Goal: Task Accomplishment & Management: Manage account settings

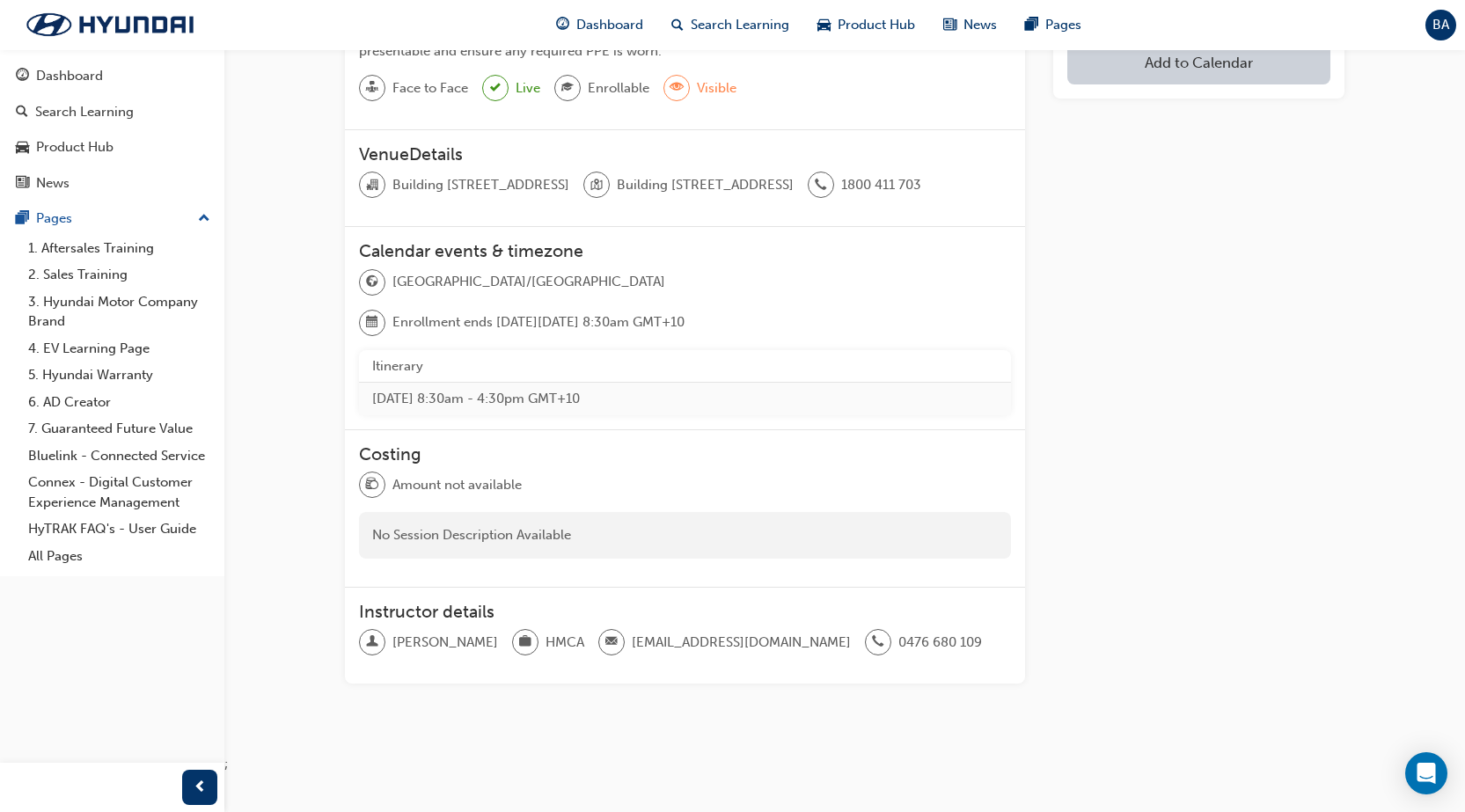
scroll to position [416, 0]
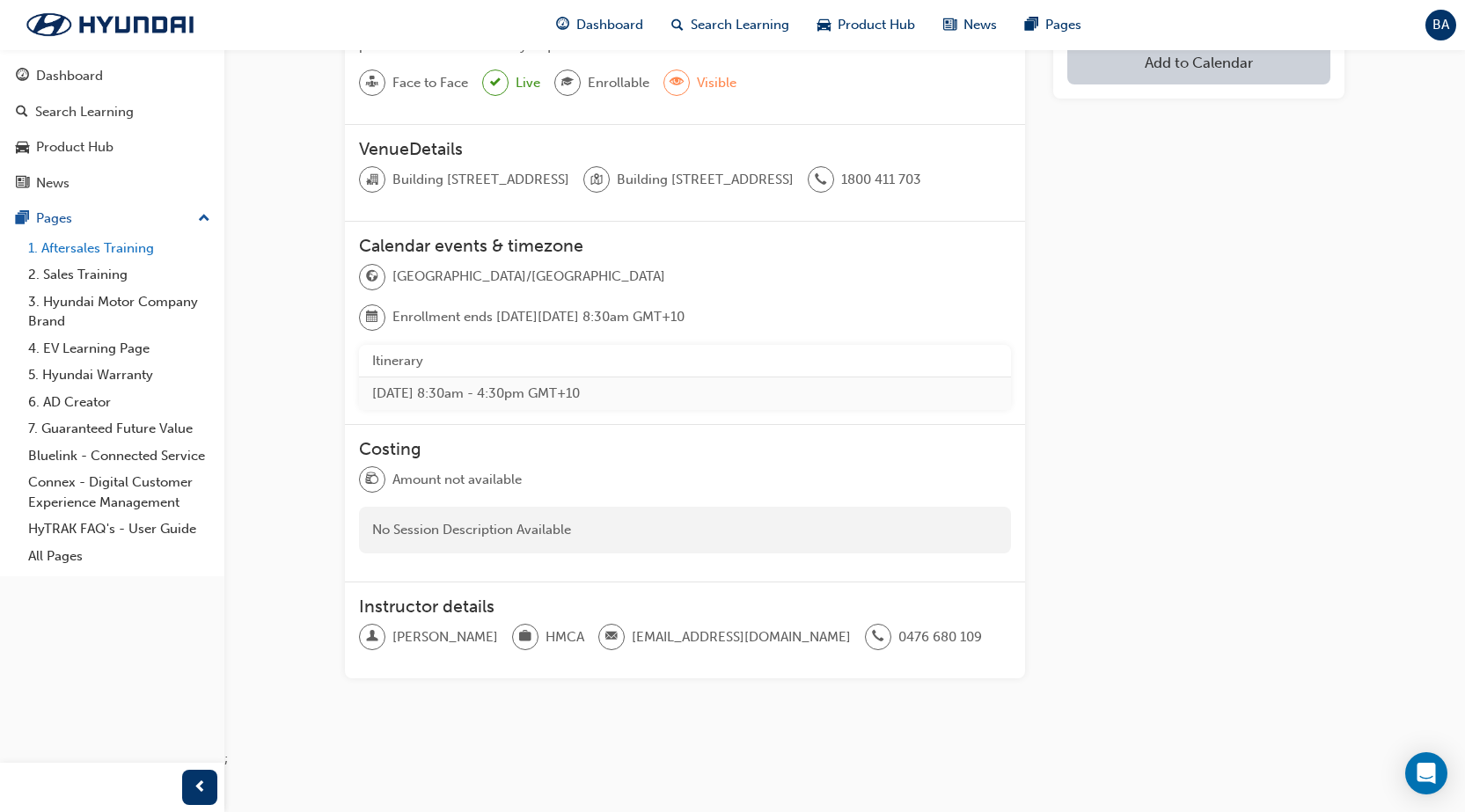
click at [103, 249] on link "1. Aftersales Training" at bounding box center [119, 249] width 196 height 27
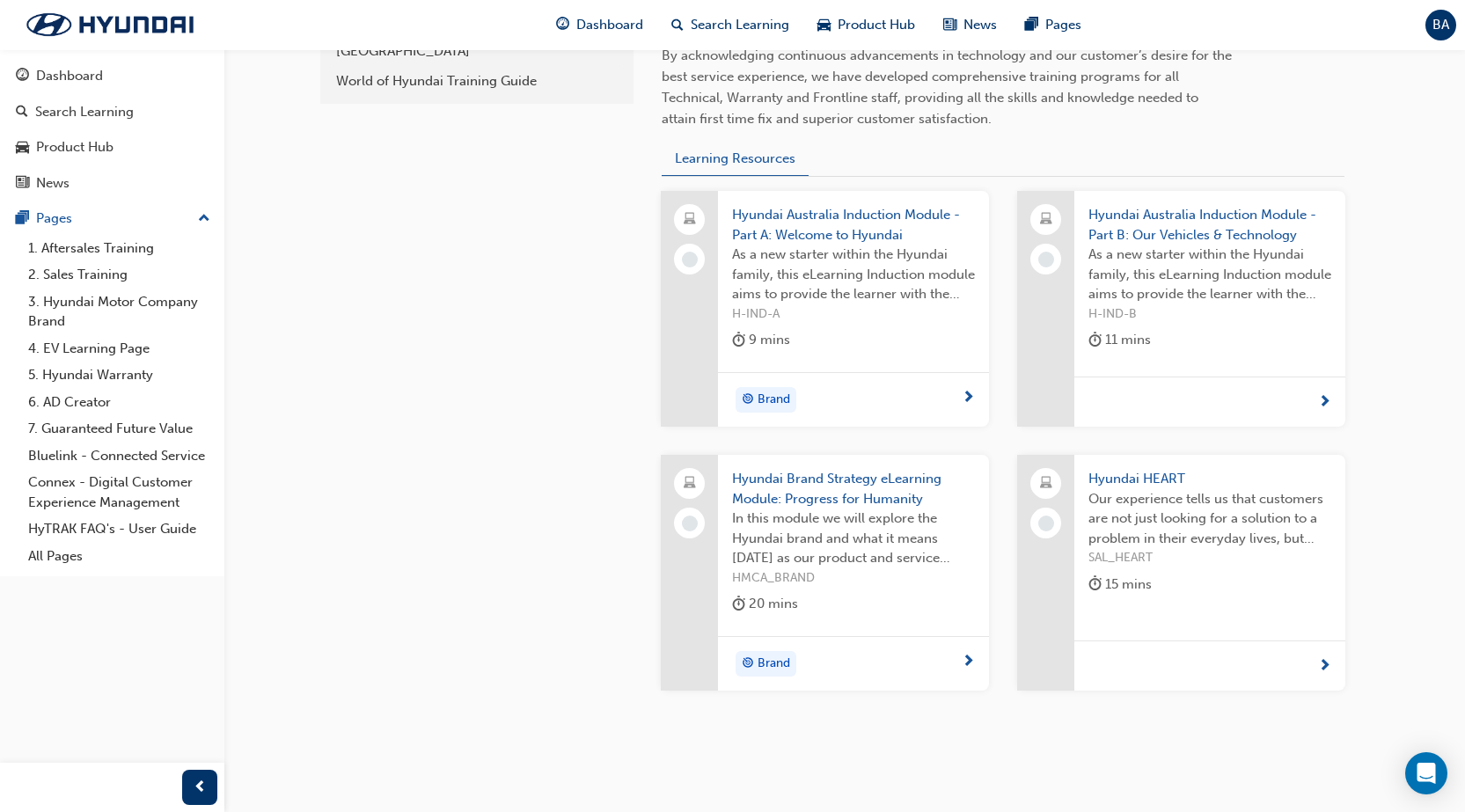
scroll to position [616, 0]
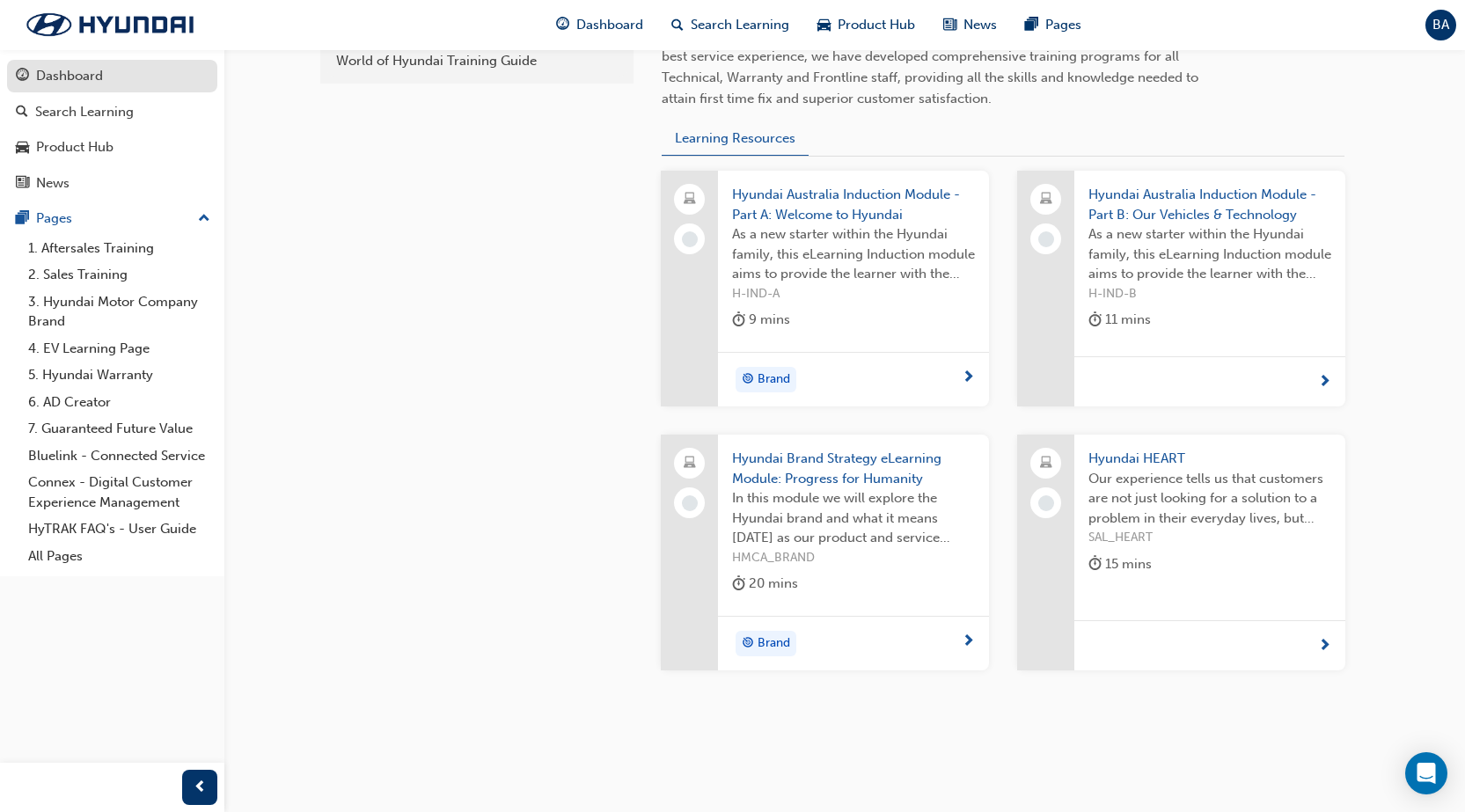
click at [91, 72] on div "Dashboard" at bounding box center [69, 76] width 67 height 20
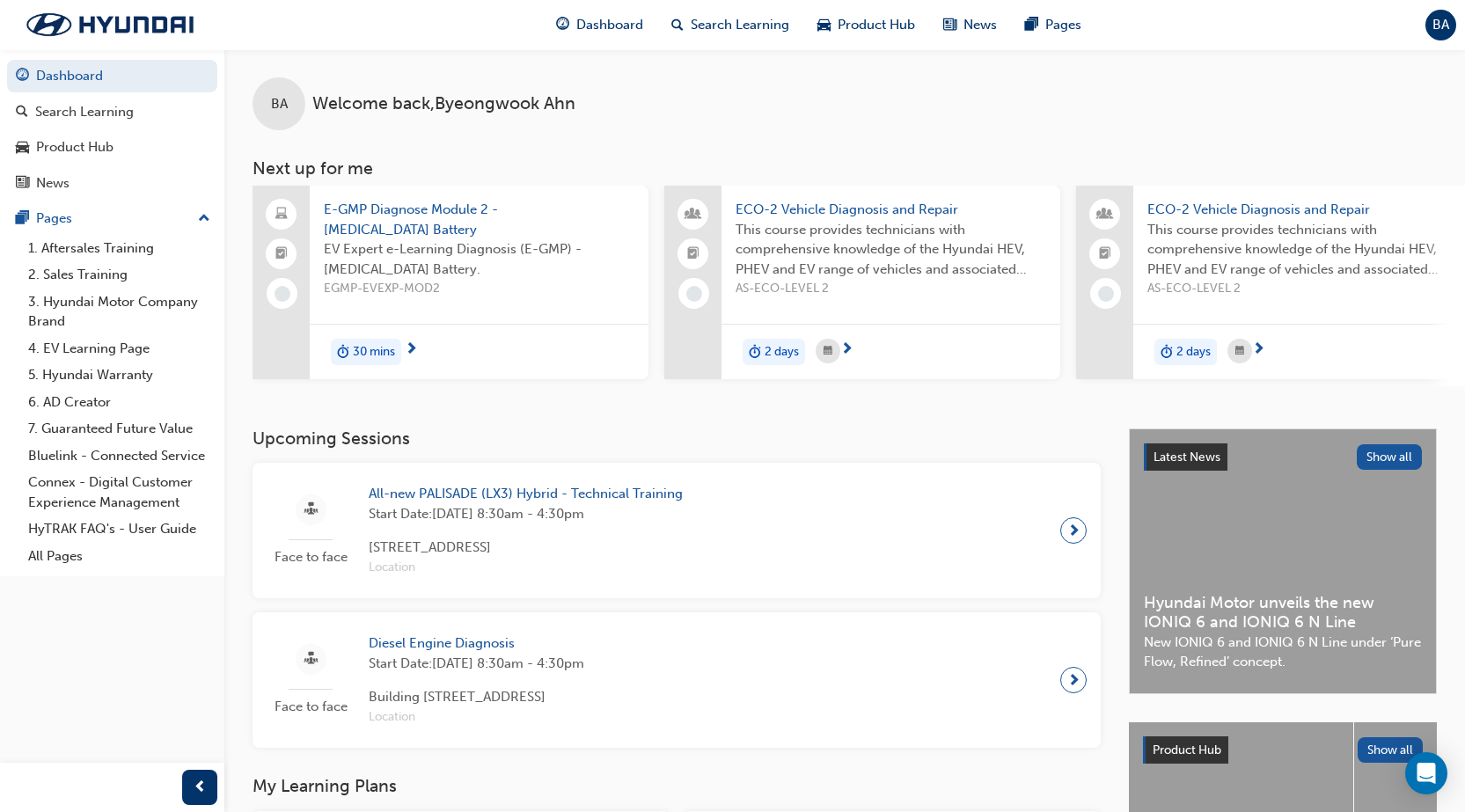
click at [1438, 22] on span "BA" at bounding box center [1441, 25] width 16 height 20
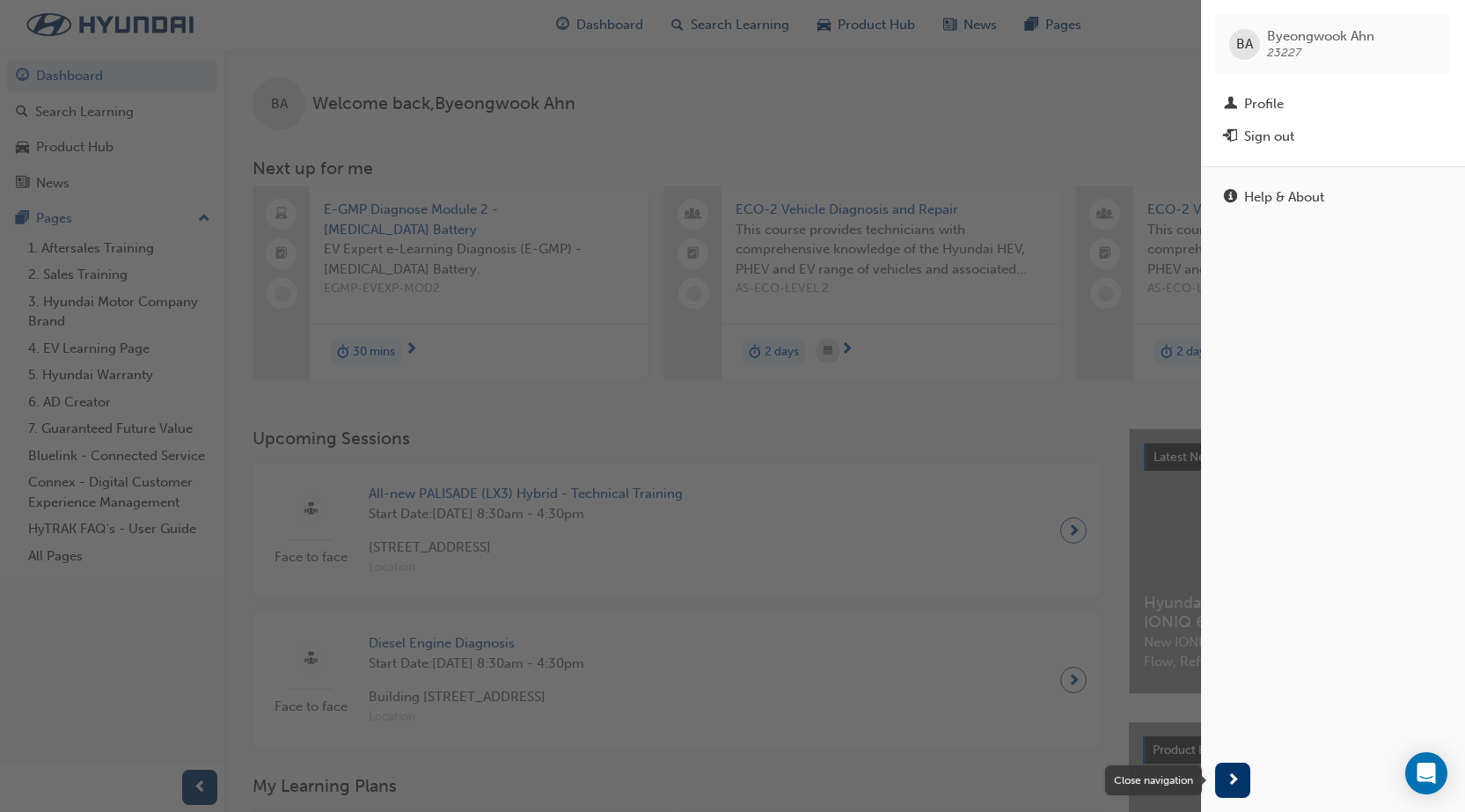
click at [1227, 781] on span "next-icon" at bounding box center [1233, 781] width 13 height 22
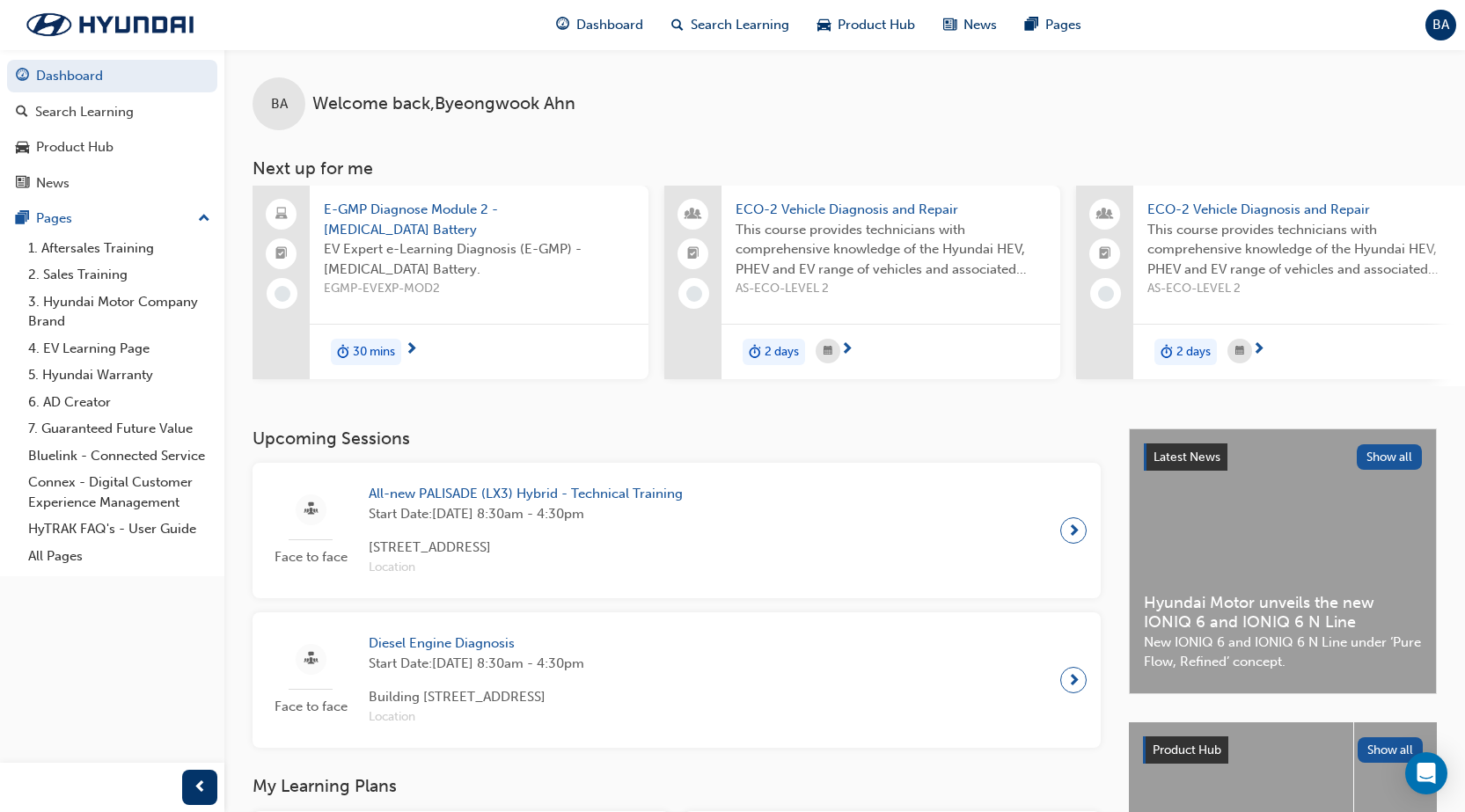
click at [1448, 28] on span "BA" at bounding box center [1441, 25] width 16 height 20
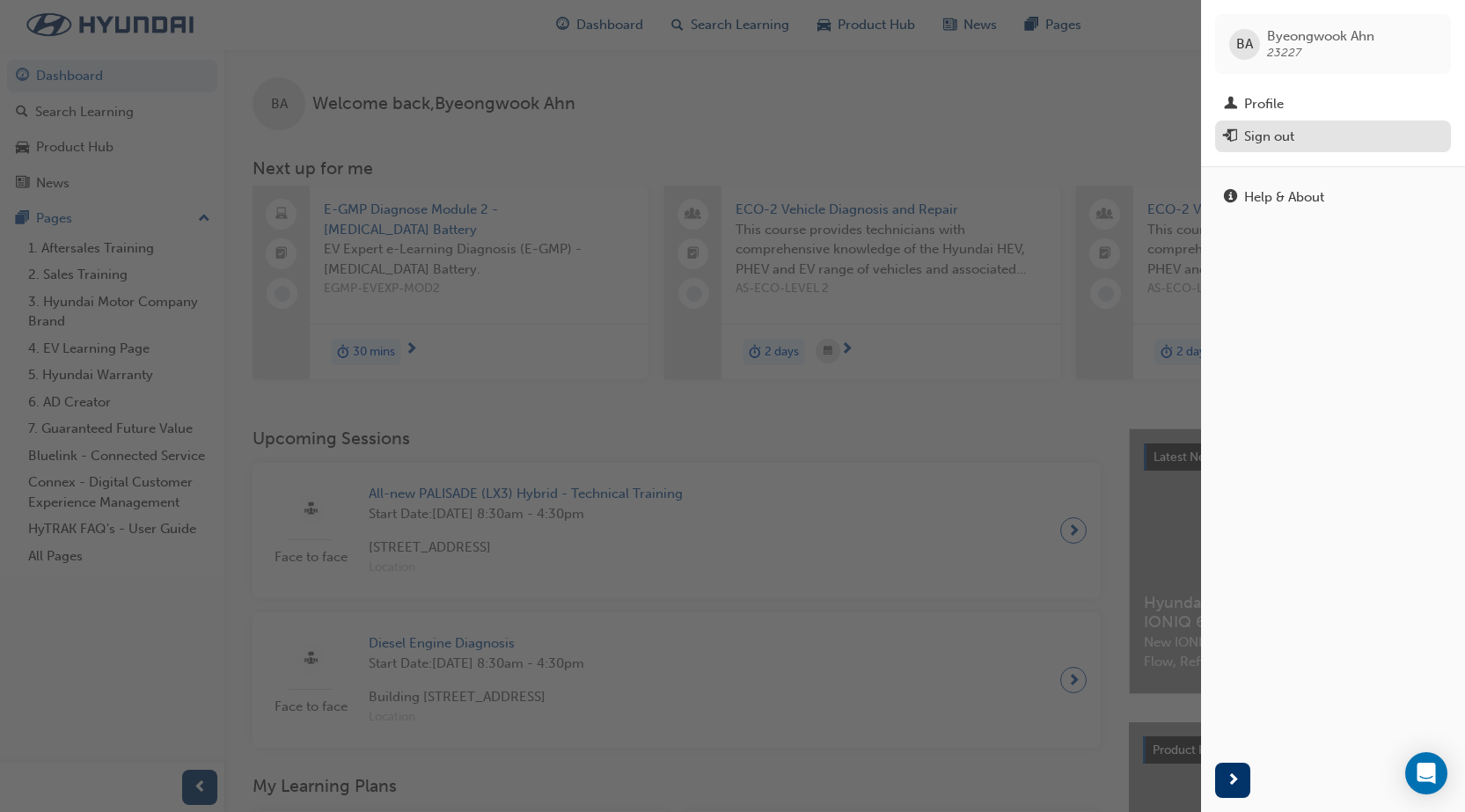
click at [1283, 140] on div "Sign out" at bounding box center [1269, 136] width 50 height 20
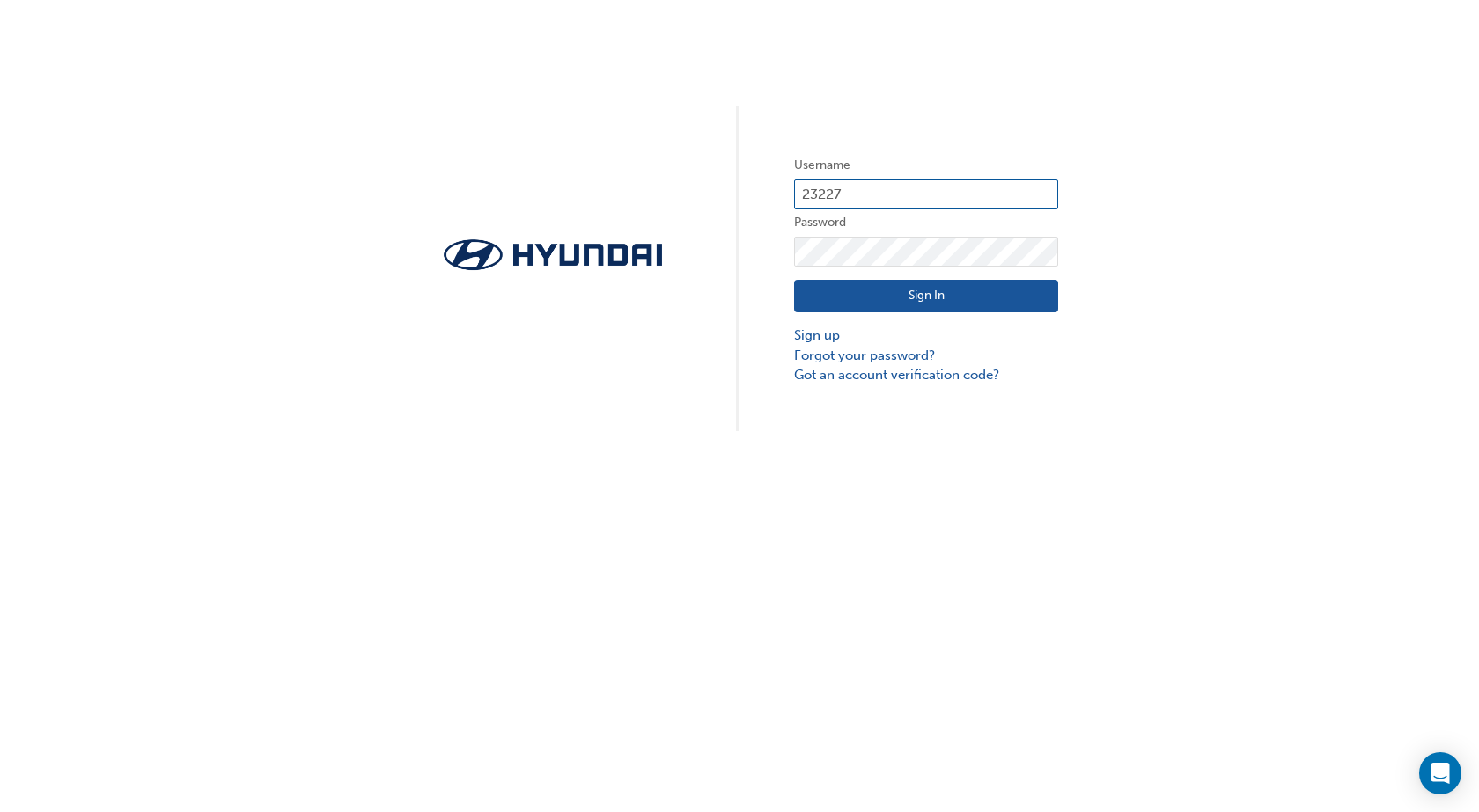
drag, startPoint x: 856, startPoint y: 182, endPoint x: 813, endPoint y: 192, distance: 44.1
click at [813, 192] on input "23227" at bounding box center [926, 194] width 264 height 30
click at [891, 196] on input "23227" at bounding box center [926, 194] width 264 height 30
drag, startPoint x: 884, startPoint y: 193, endPoint x: 784, endPoint y: 211, distance: 101.6
click at [784, 211] on div "Username 23227 Password Sign In Sign up Forgot your password? Got an account ve…" at bounding box center [739, 215] width 1479 height 431
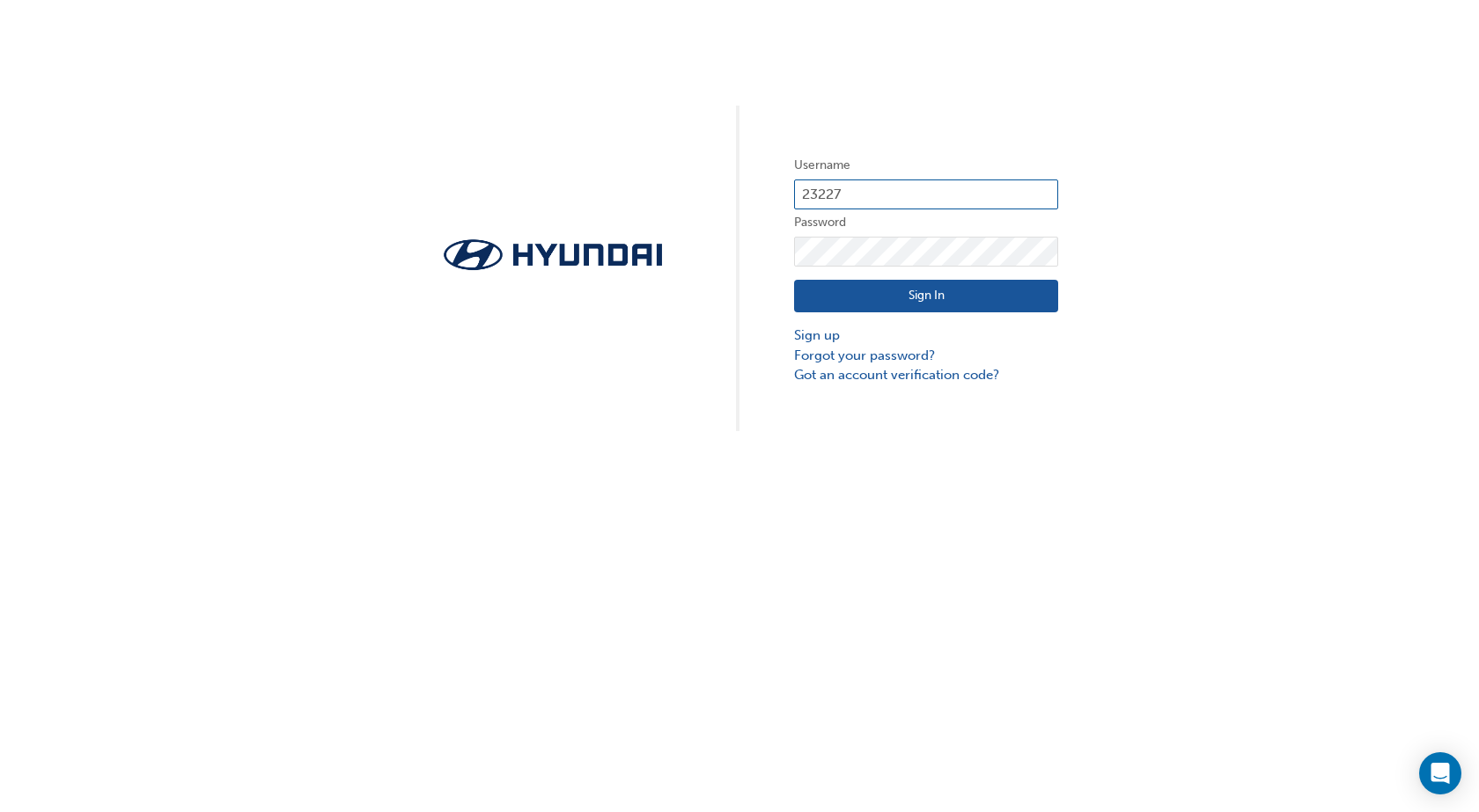
type input "33444"
click at [886, 298] on button "Sign In" at bounding box center [926, 297] width 264 height 34
